Goal: Find specific page/section: Find specific page/section

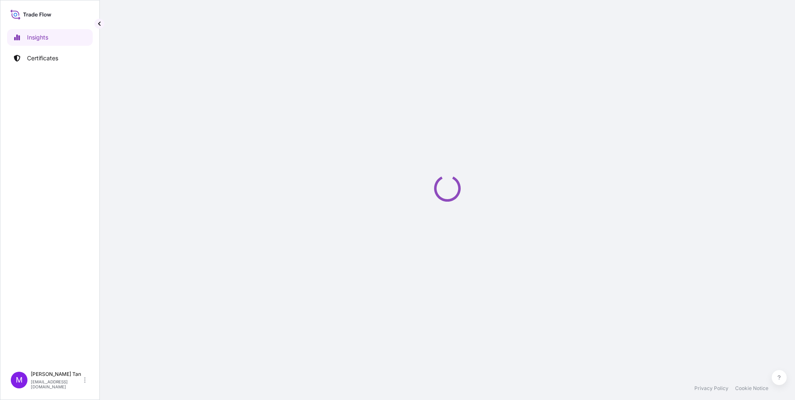
select select "2025"
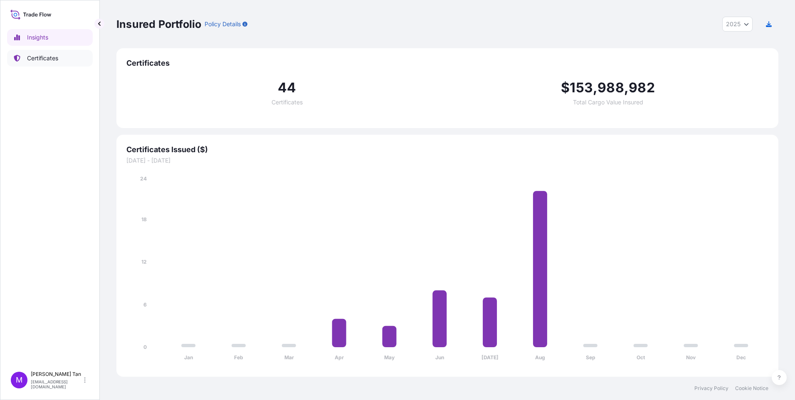
click at [37, 58] on p "Certificates" at bounding box center [42, 58] width 31 height 8
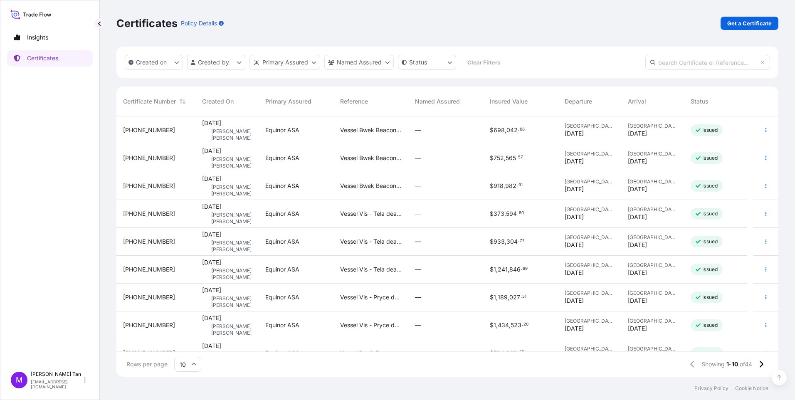
scroll to position [44, 0]
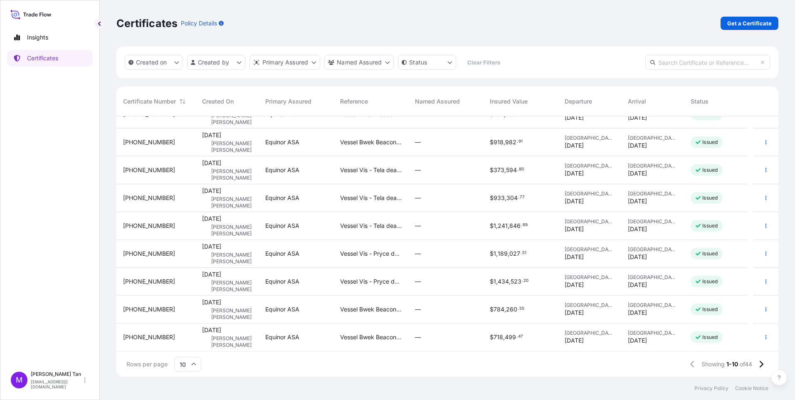
click at [34, 17] on icon at bounding box center [30, 14] width 41 height 12
